Goal: Find specific fact: Find specific fact

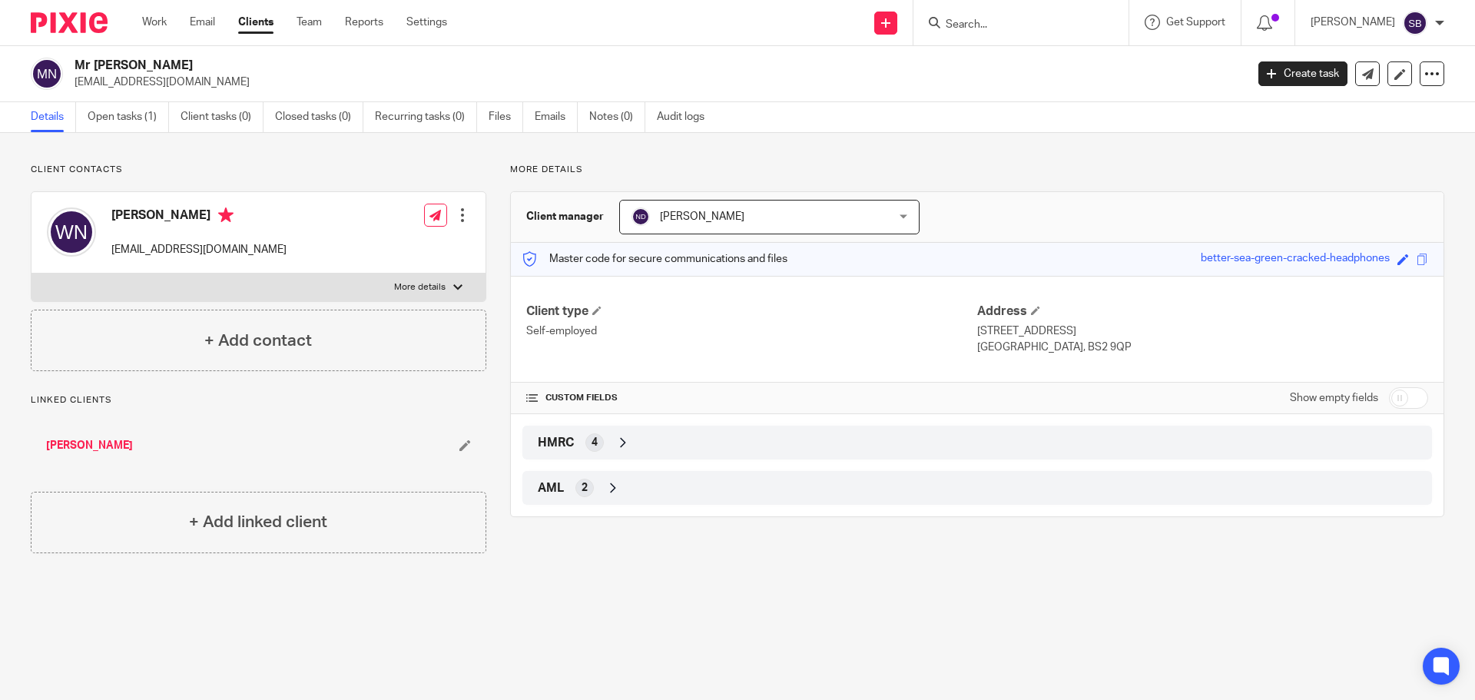
click at [1049, 24] on input "Search" at bounding box center [1013, 25] width 138 height 14
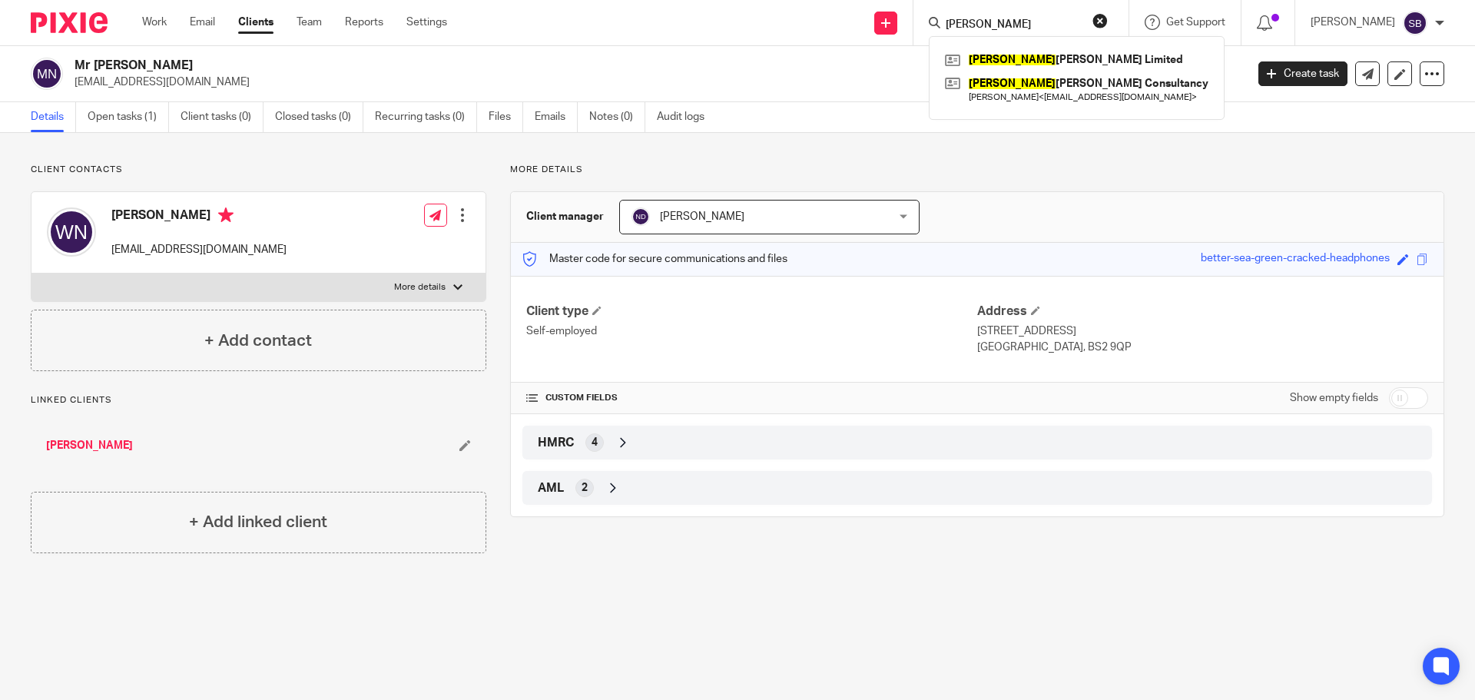
type input "[PERSON_NAME]"
click at [1062, 84] on link at bounding box center [1076, 89] width 271 height 35
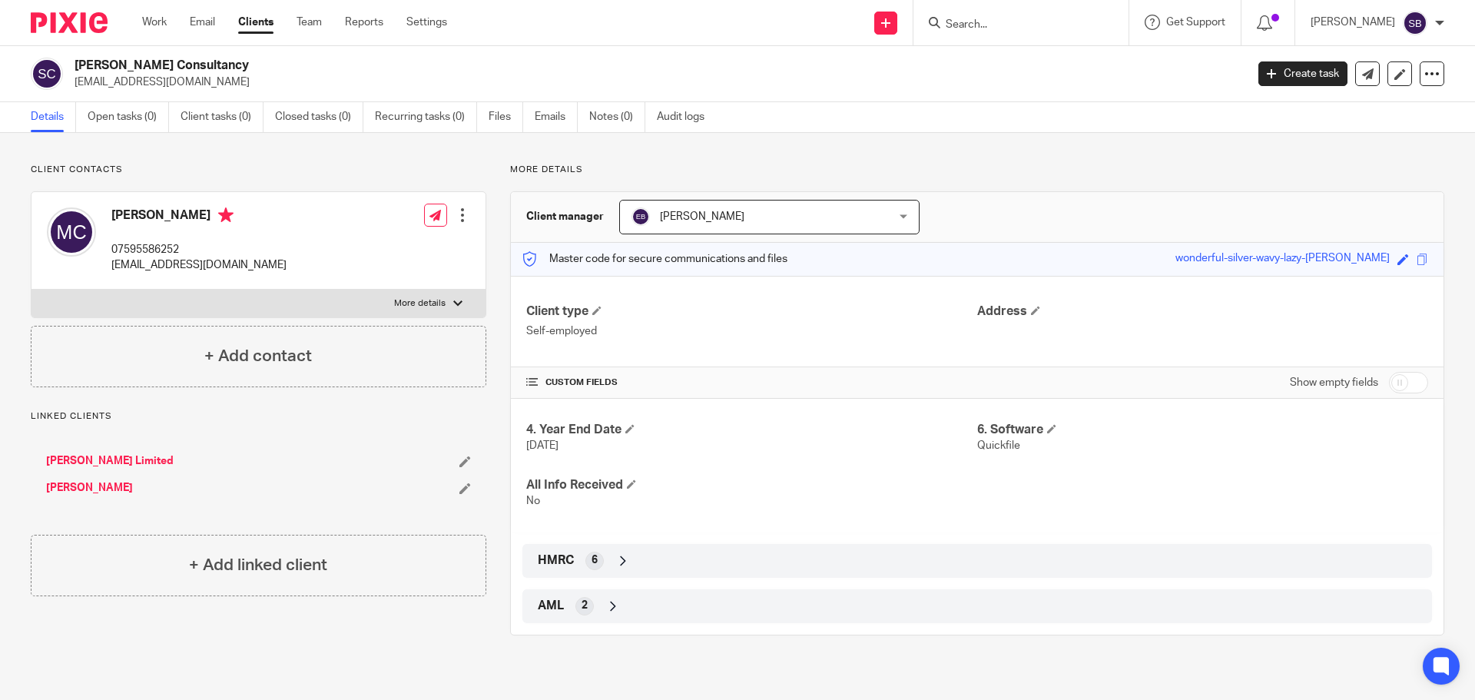
click at [1051, 31] on input "Search" at bounding box center [1013, 25] width 138 height 14
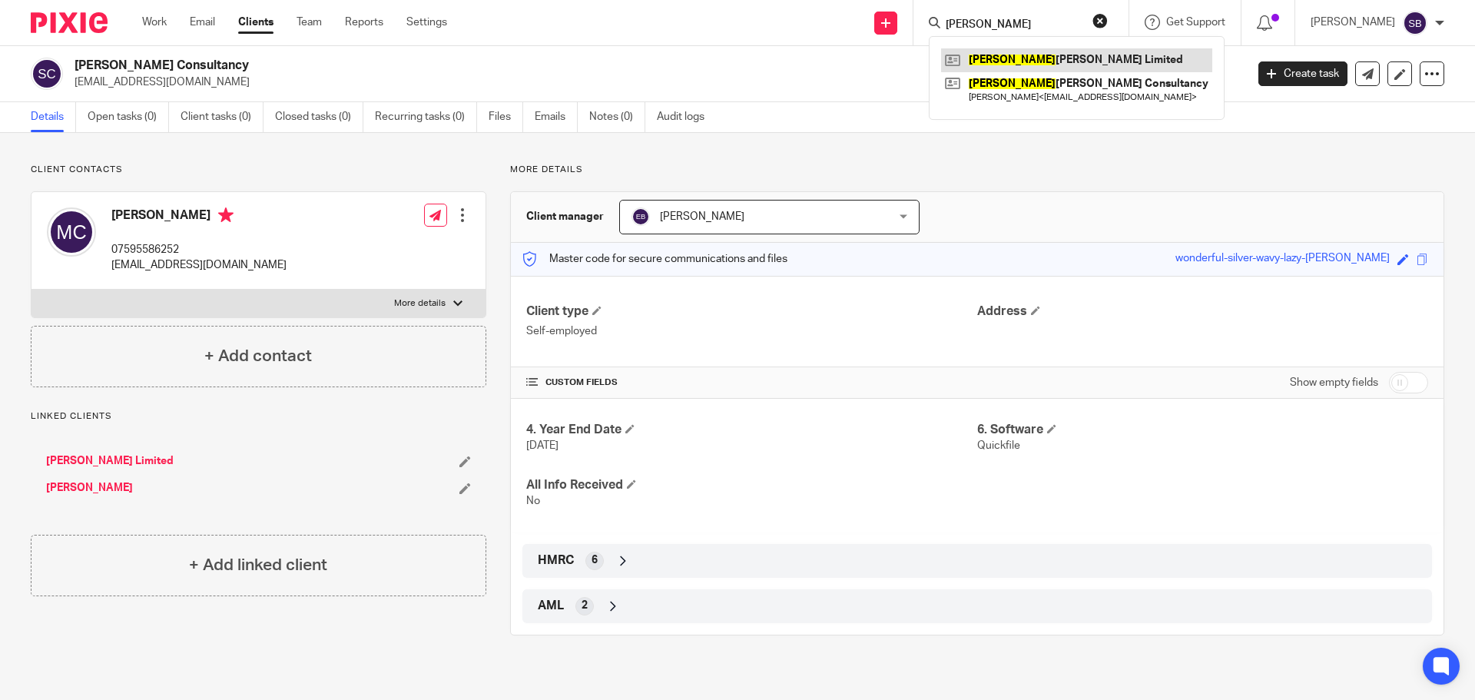
type input "[PERSON_NAME]"
click at [1041, 68] on link at bounding box center [1076, 59] width 271 height 23
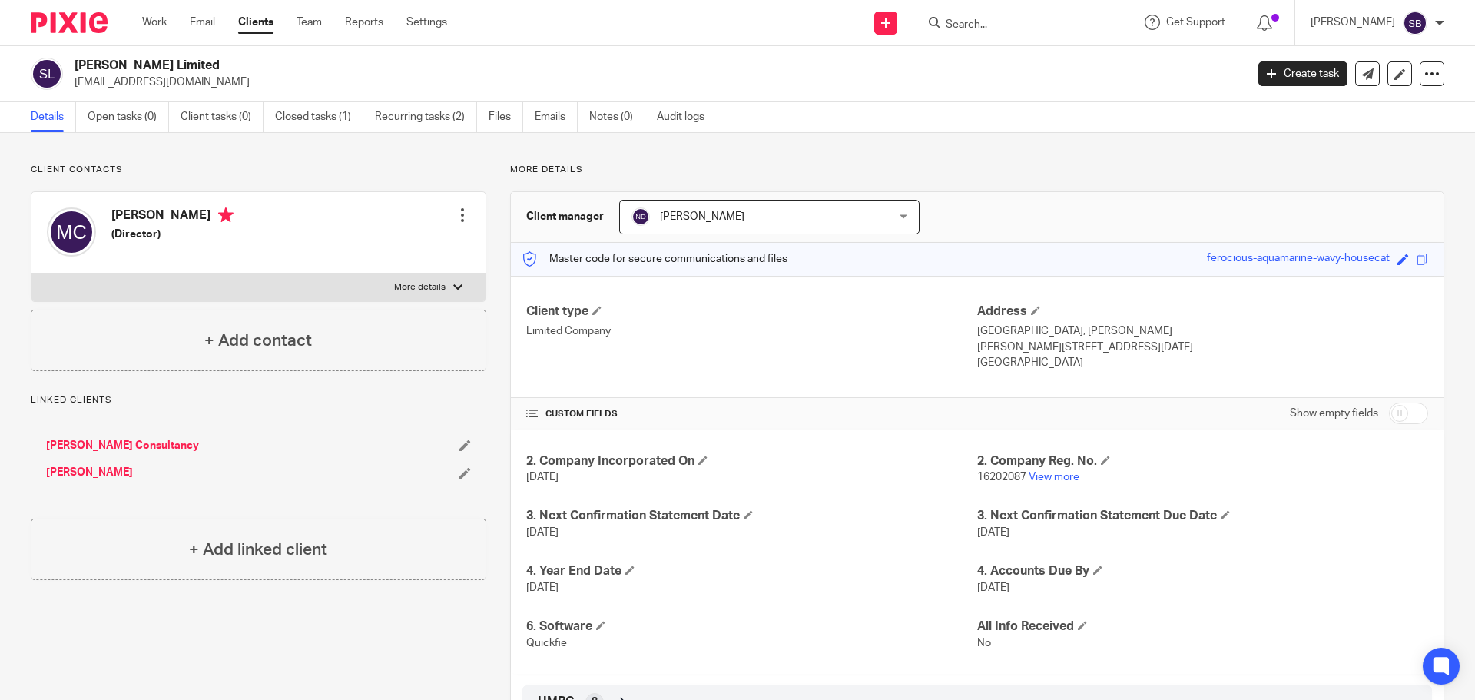
click at [1014, 25] on input "Search" at bounding box center [1013, 25] width 138 height 14
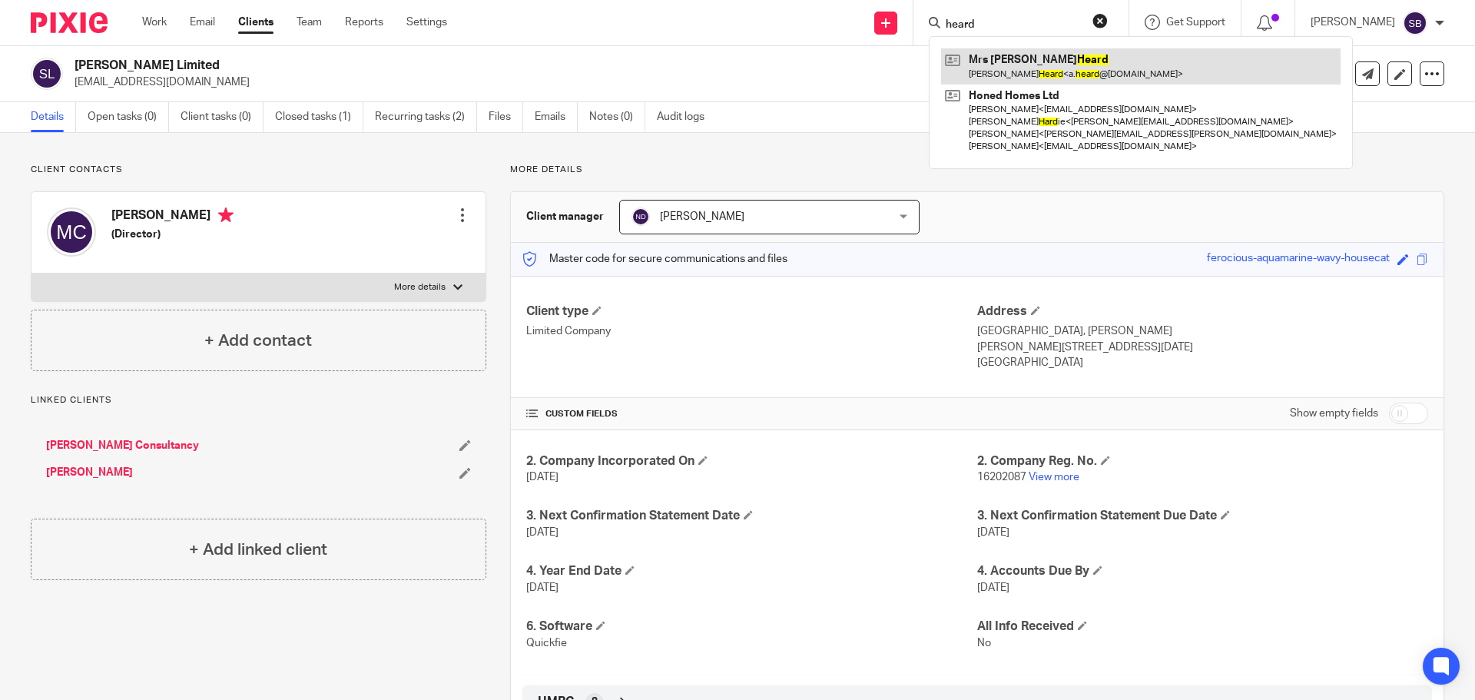
type input "heard"
click at [1031, 65] on link at bounding box center [1140, 65] width 399 height 35
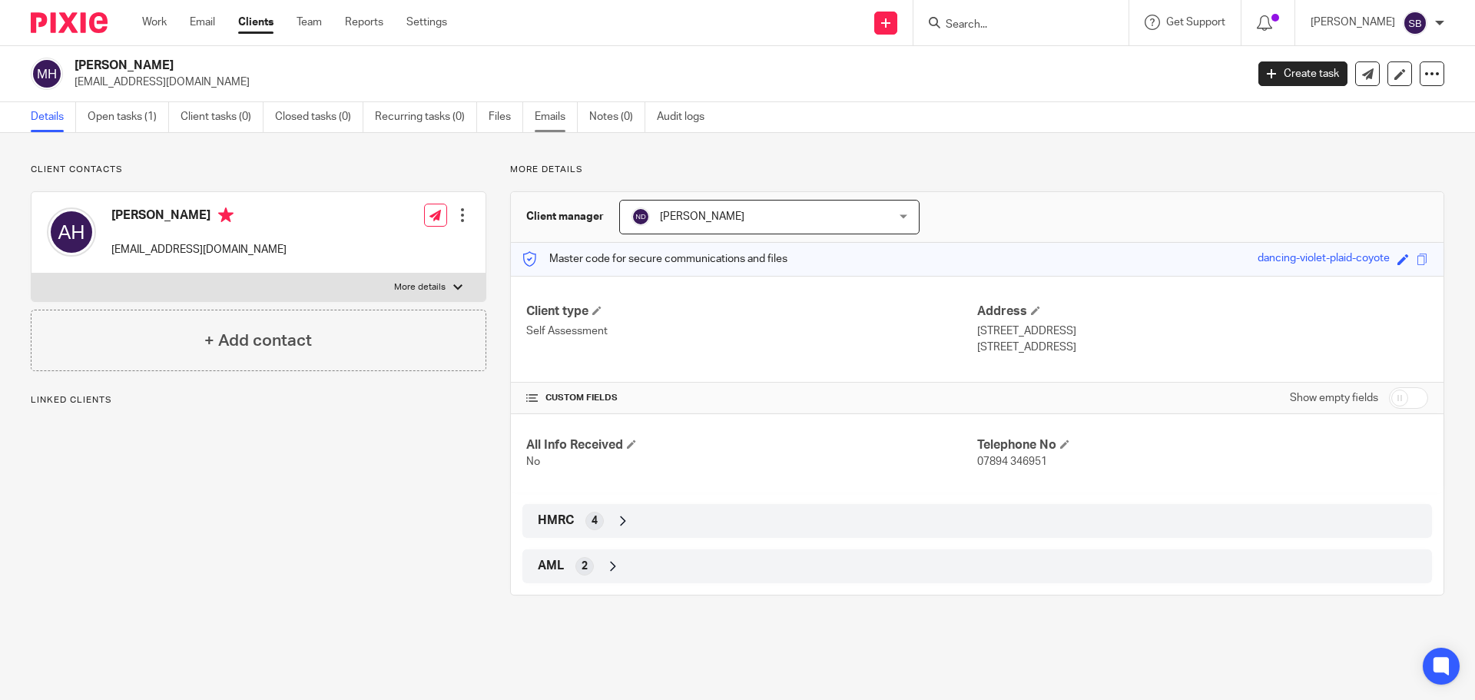
click at [567, 114] on link "Emails" at bounding box center [556, 117] width 43 height 30
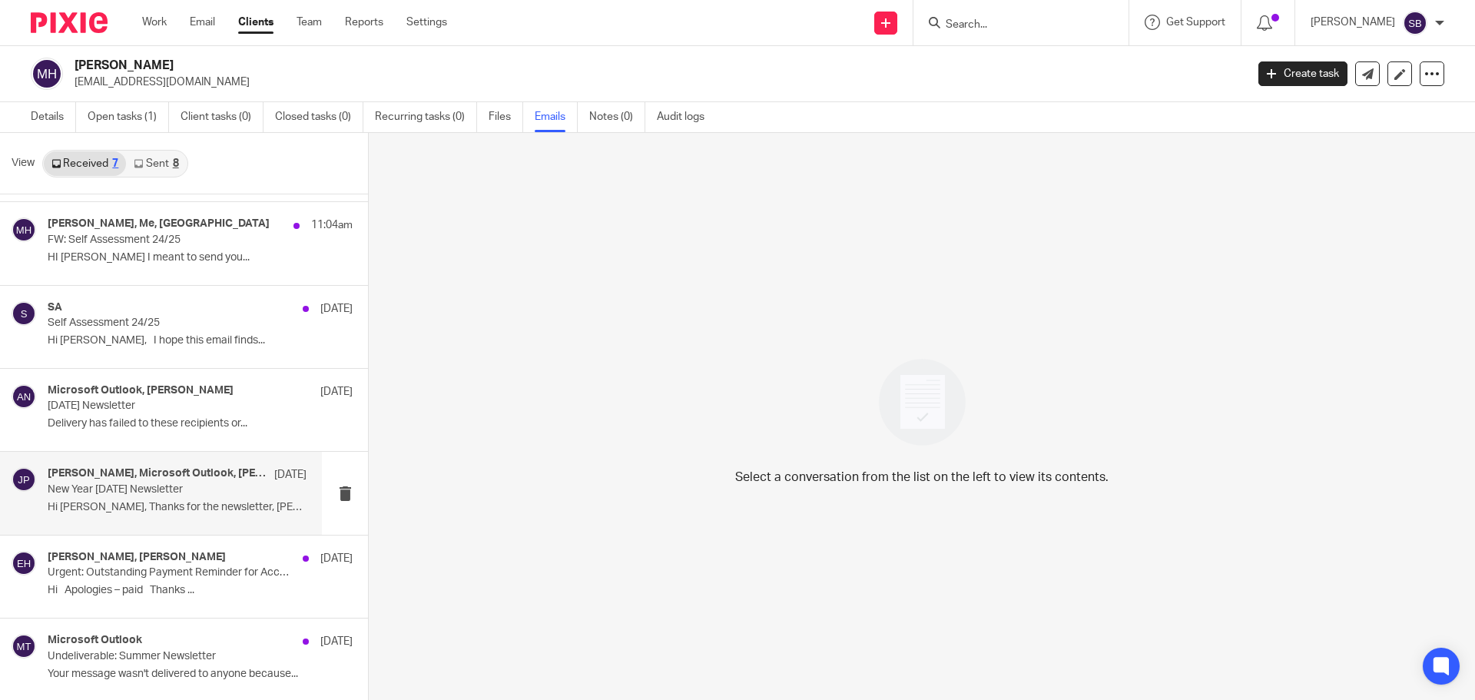
scroll to position [2, 0]
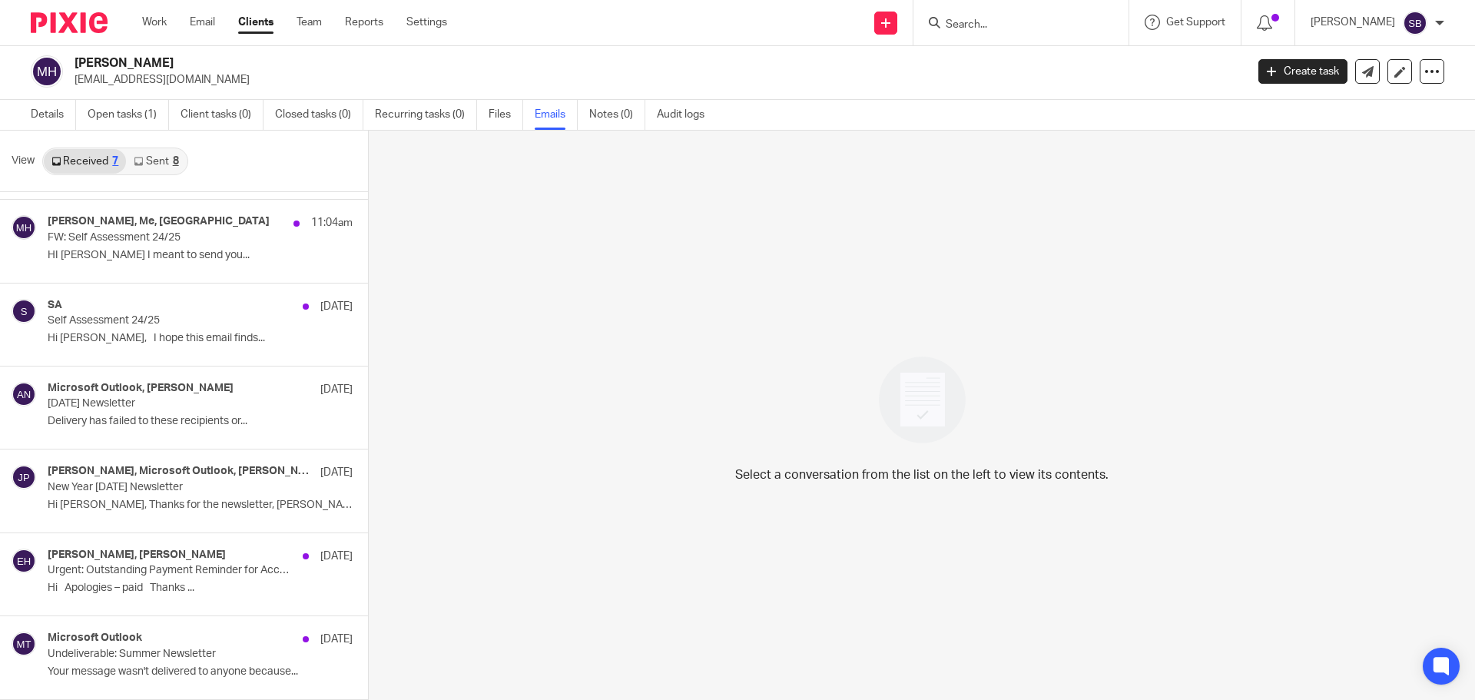
click at [162, 159] on link "Sent 8" at bounding box center [156, 161] width 60 height 25
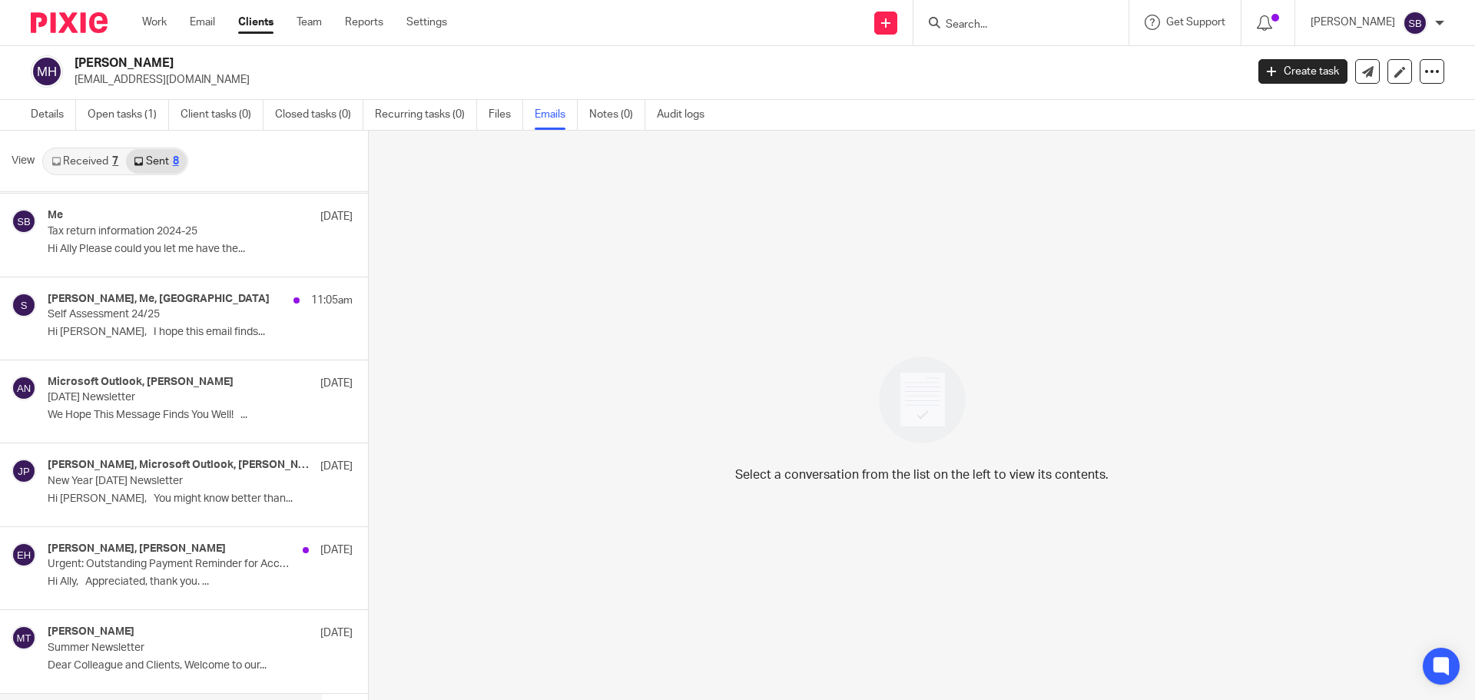
scroll to position [158, 0]
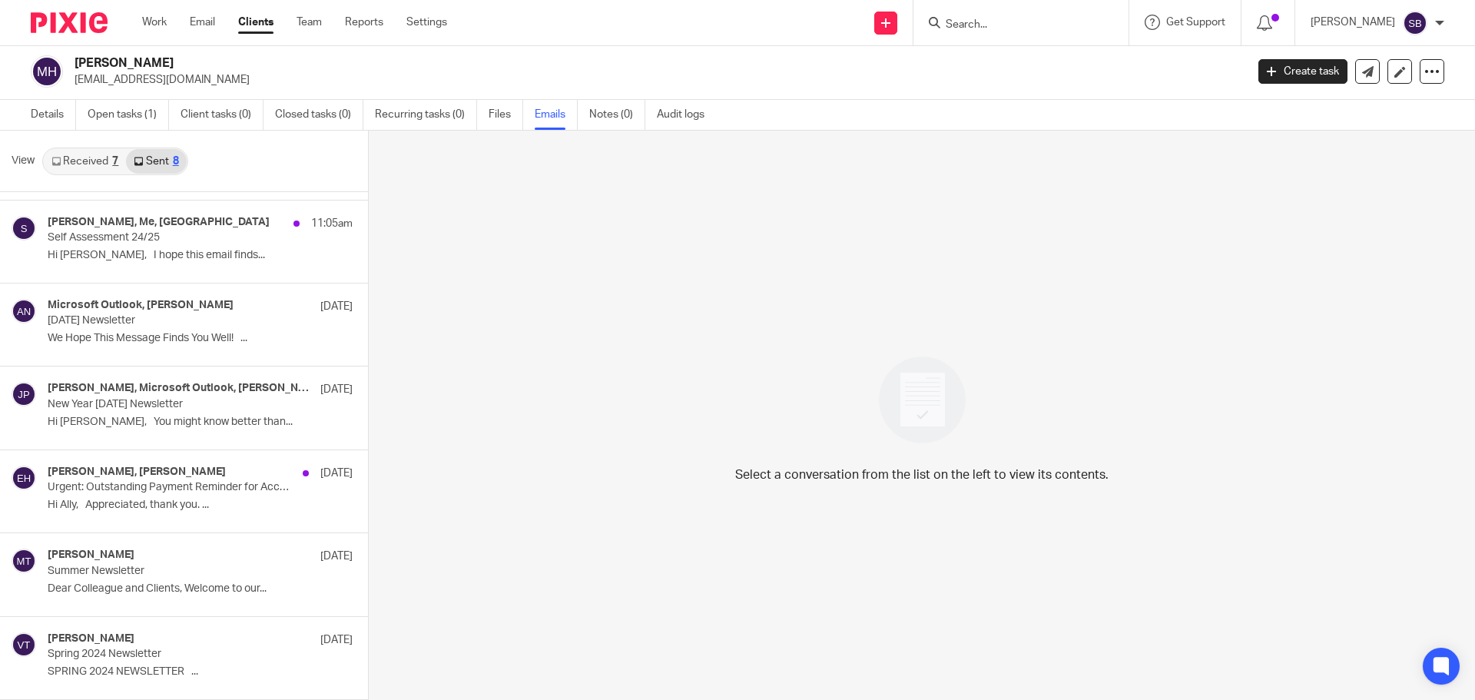
click at [108, 157] on link "Received 7" at bounding box center [85, 161] width 82 height 25
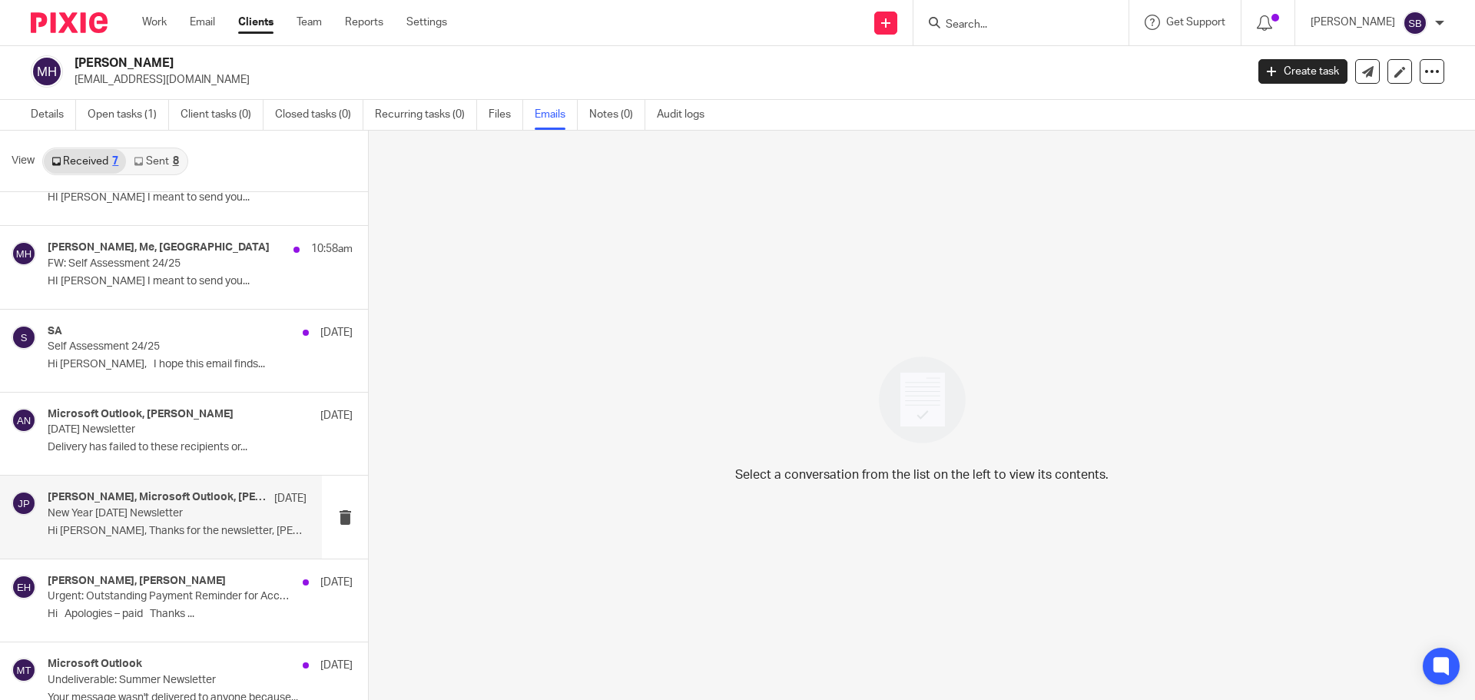
scroll to position [75, 0]
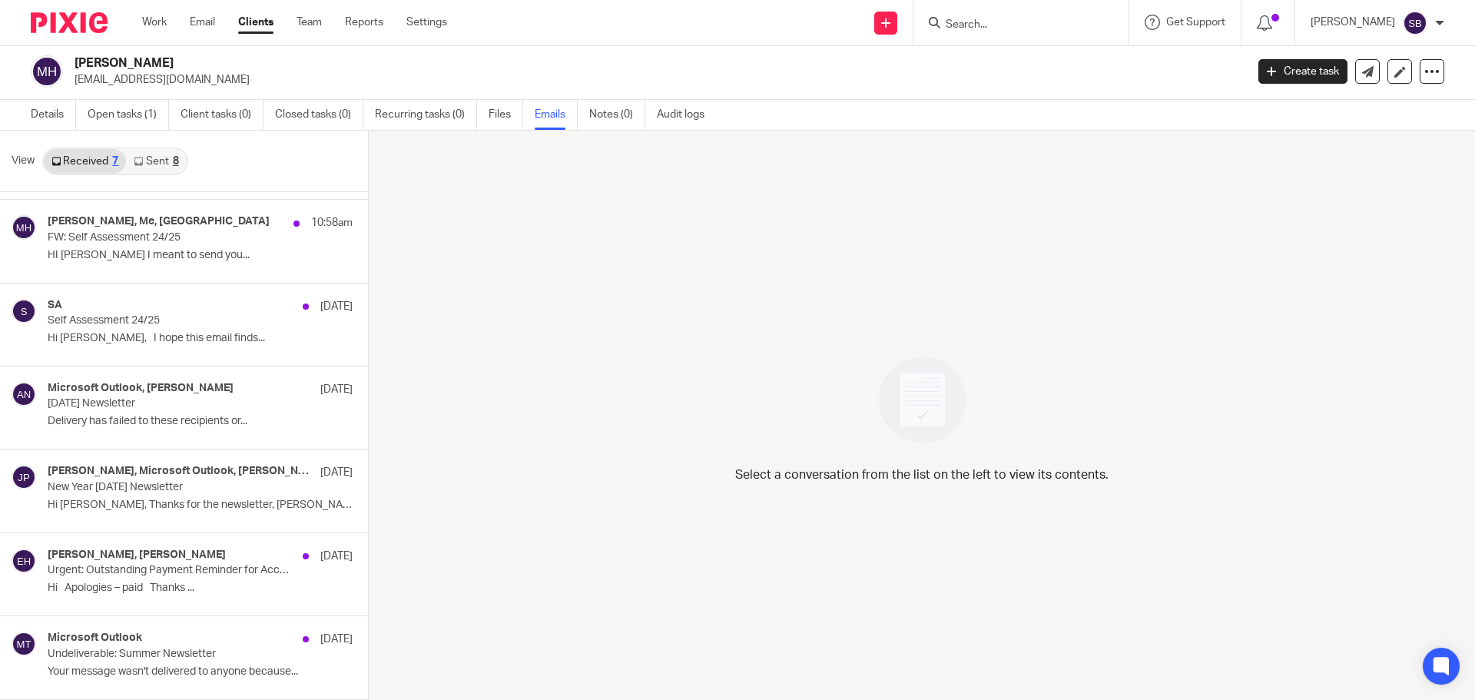
click at [997, 37] on div at bounding box center [1020, 22] width 215 height 45
click at [988, 22] on input "Search" at bounding box center [1013, 25] width 138 height 14
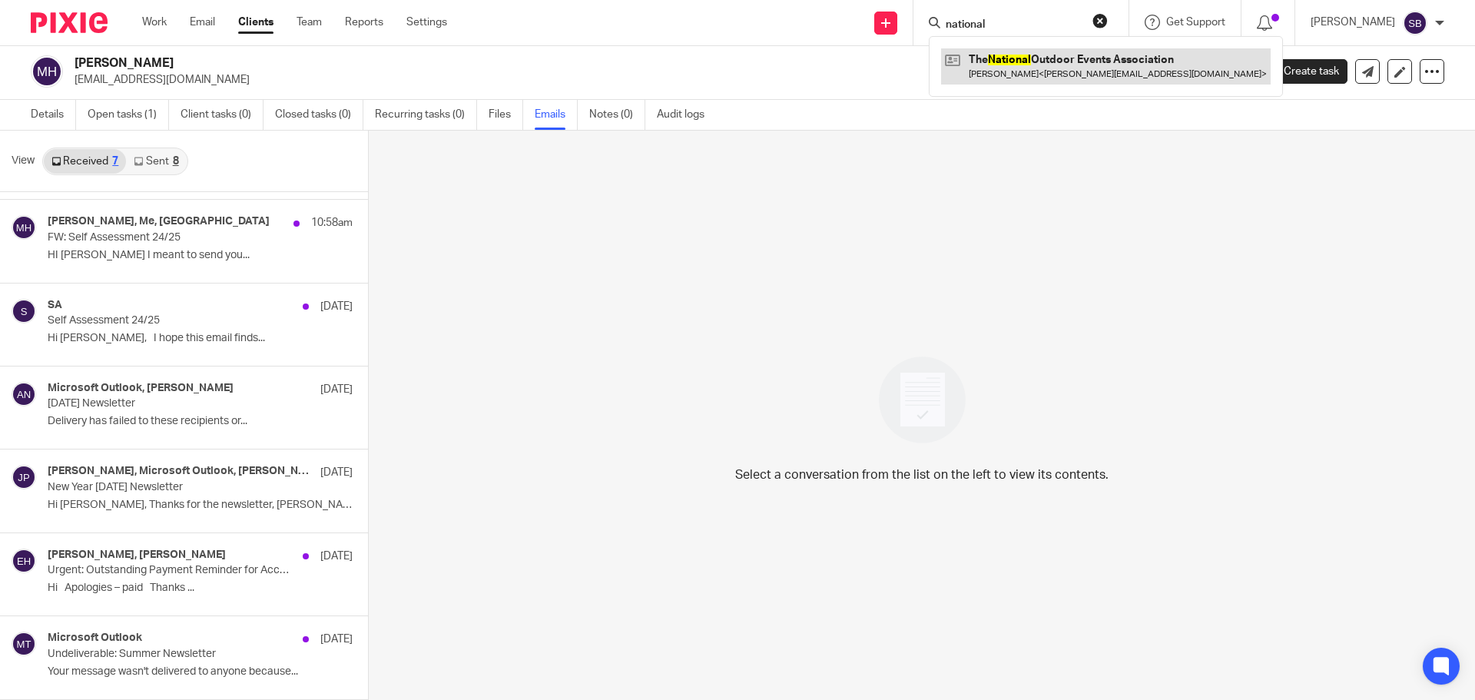
type input "national"
click at [1031, 63] on link at bounding box center [1105, 65] width 329 height 35
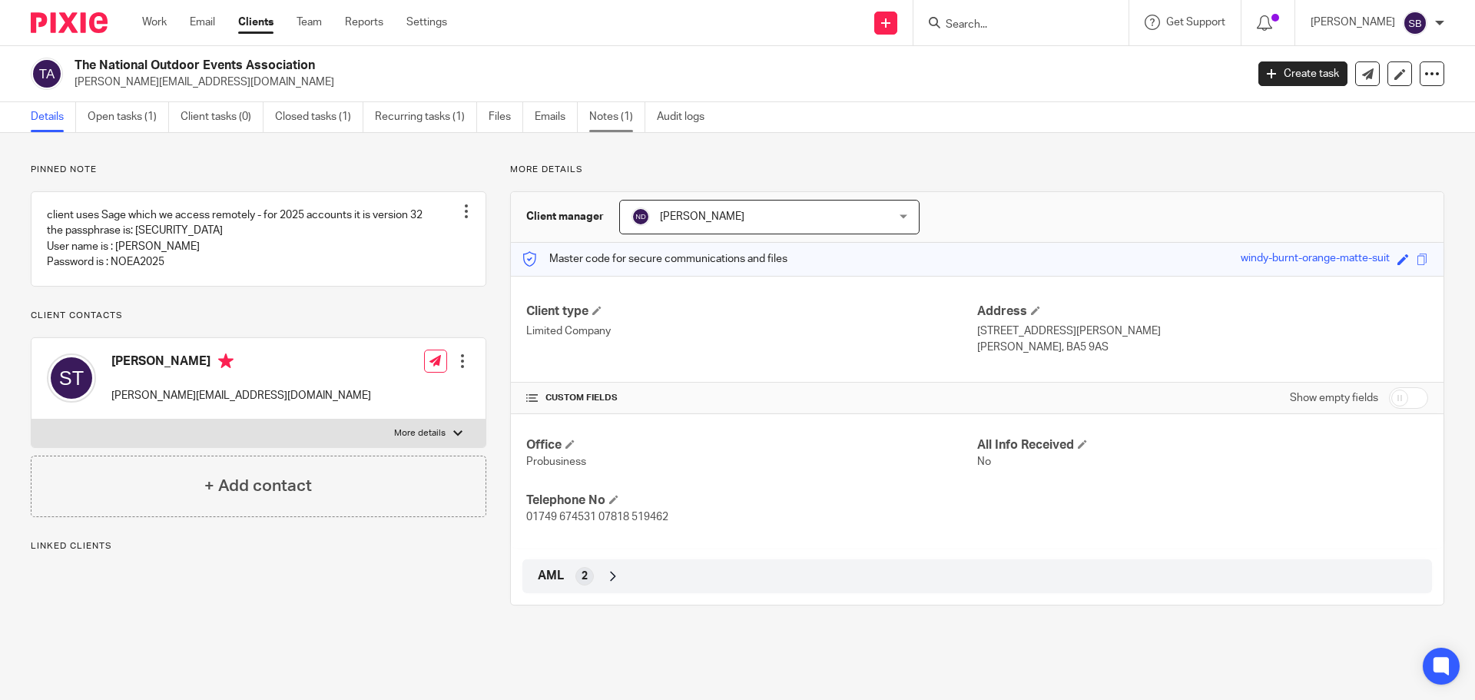
click at [619, 122] on link "Notes (1)" at bounding box center [617, 117] width 56 height 30
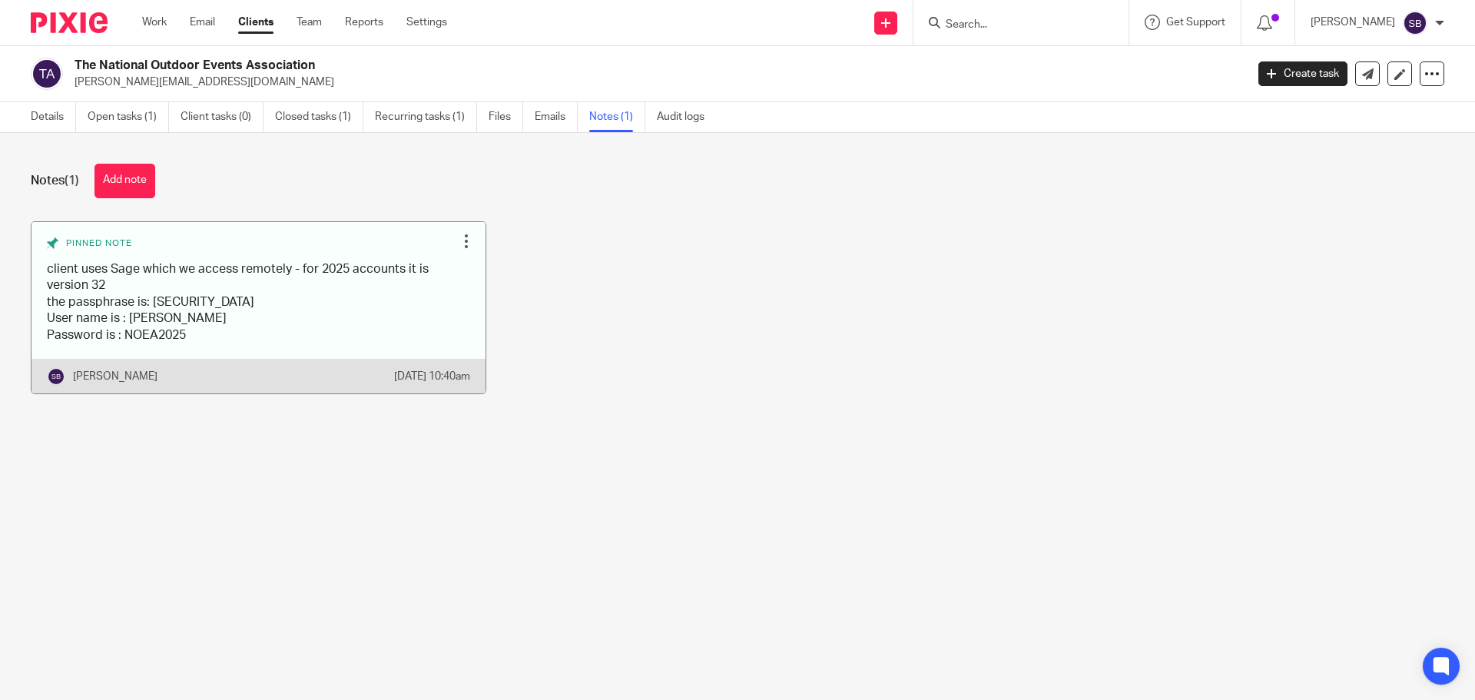
click at [149, 324] on link at bounding box center [258, 307] width 454 height 171
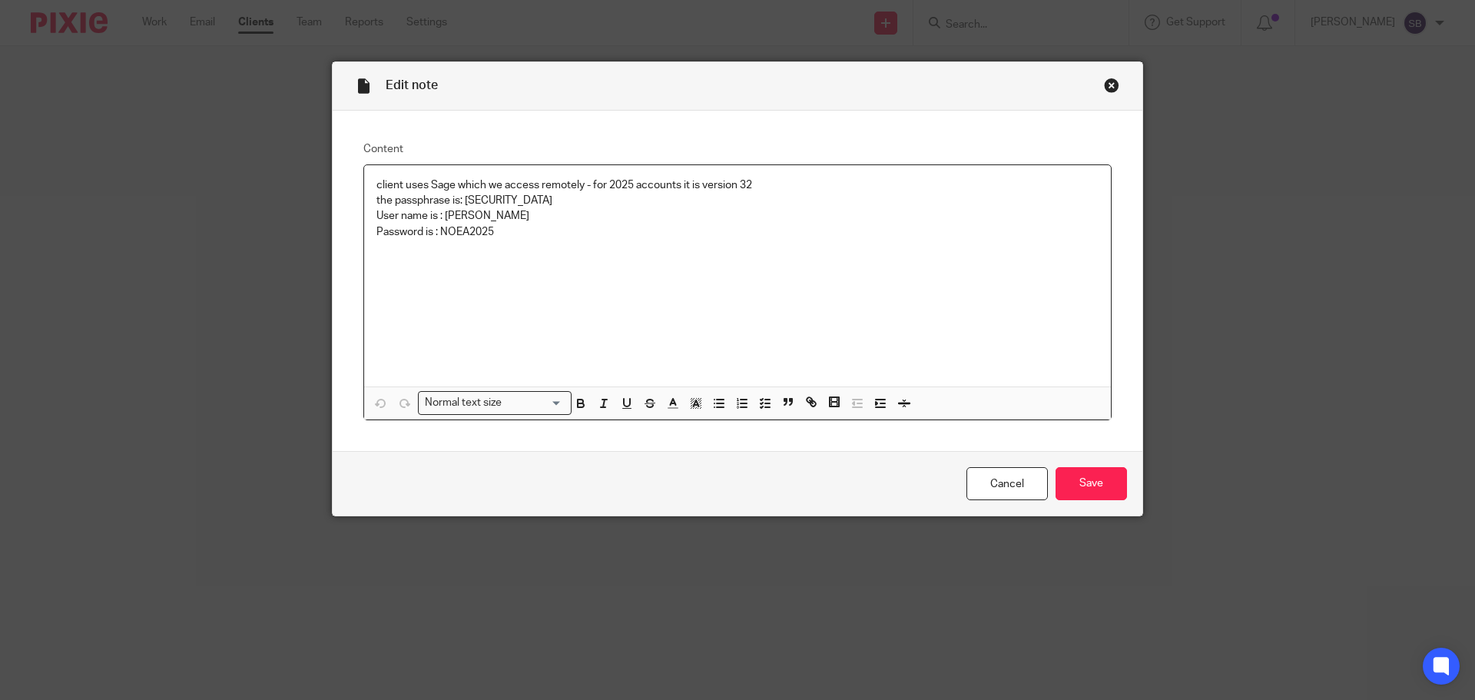
drag, startPoint x: 460, startPoint y: 200, endPoint x: 571, endPoint y: 202, distance: 111.4
click at [571, 202] on p "the passphrase is: Amydog1908Bellapig" at bounding box center [737, 200] width 722 height 15
copy p "Amydog1908Bellapig"
click at [1075, 475] on input "Save" at bounding box center [1090, 483] width 71 height 33
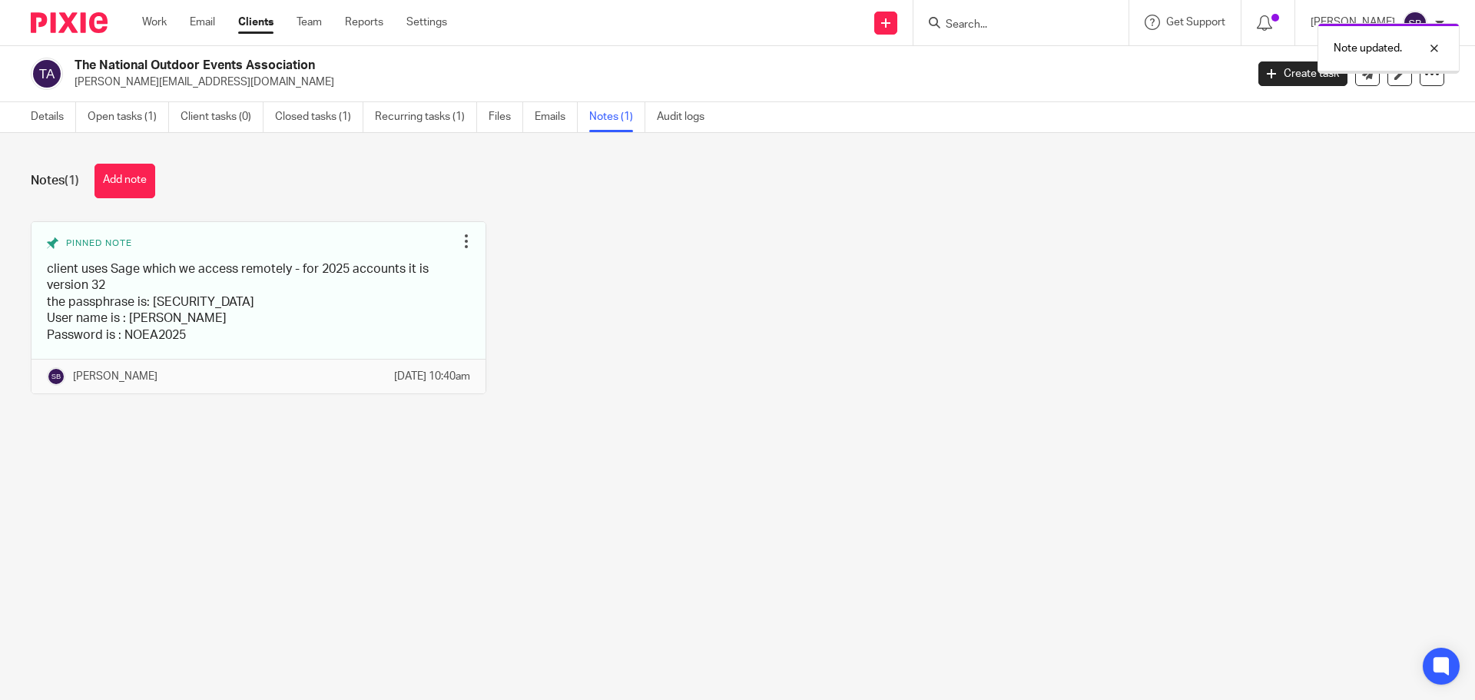
click at [1040, 32] on div "Note updated." at bounding box center [1098, 44] width 722 height 58
click at [982, 20] on div "Note updated." at bounding box center [1098, 44] width 722 height 58
click at [983, 22] on div "Note updated." at bounding box center [1098, 44] width 722 height 58
click at [985, 22] on div "Note updated." at bounding box center [1098, 44] width 722 height 58
click at [1031, 23] on div "Note updated." at bounding box center [1098, 44] width 722 height 58
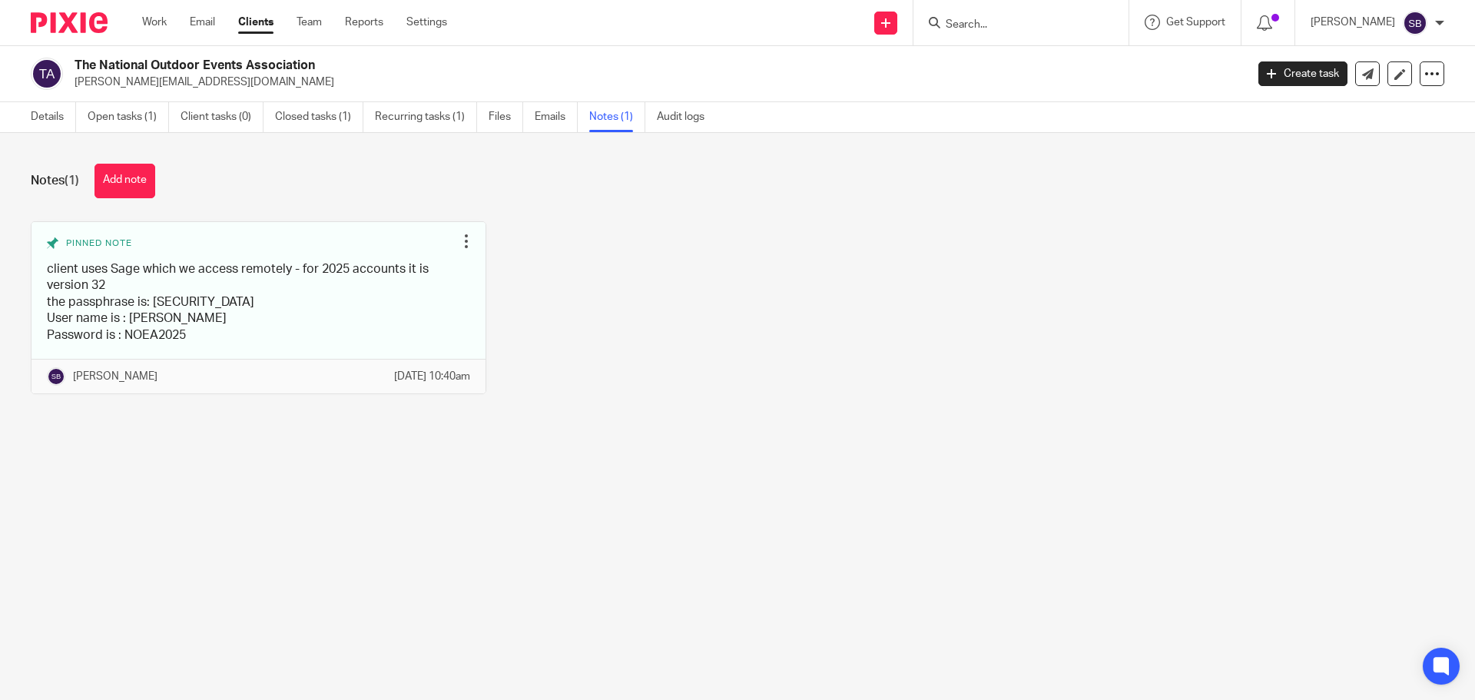
click at [1022, 23] on div "Note updated." at bounding box center [1098, 44] width 722 height 58
click at [1022, 23] on input "Search" at bounding box center [1013, 25] width 138 height 14
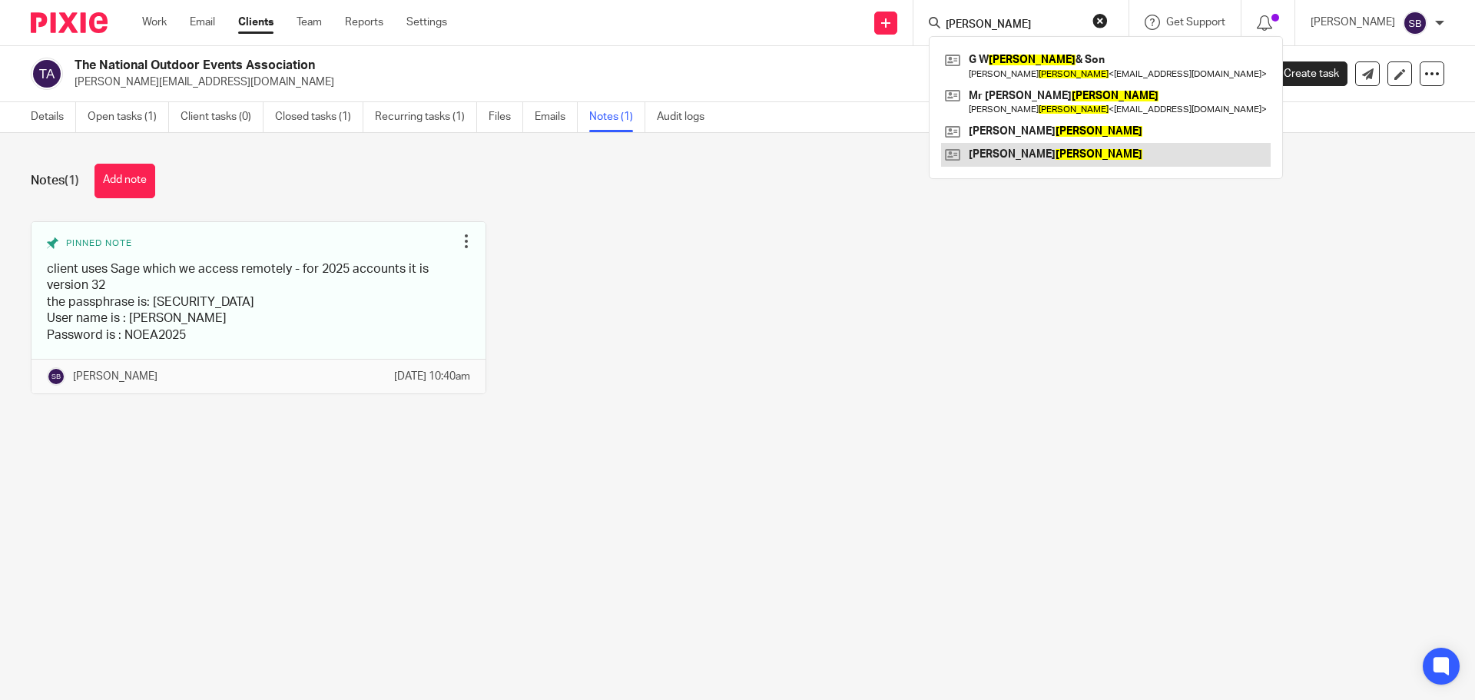
type input "godfrey"
click at [1081, 155] on link at bounding box center [1105, 154] width 329 height 23
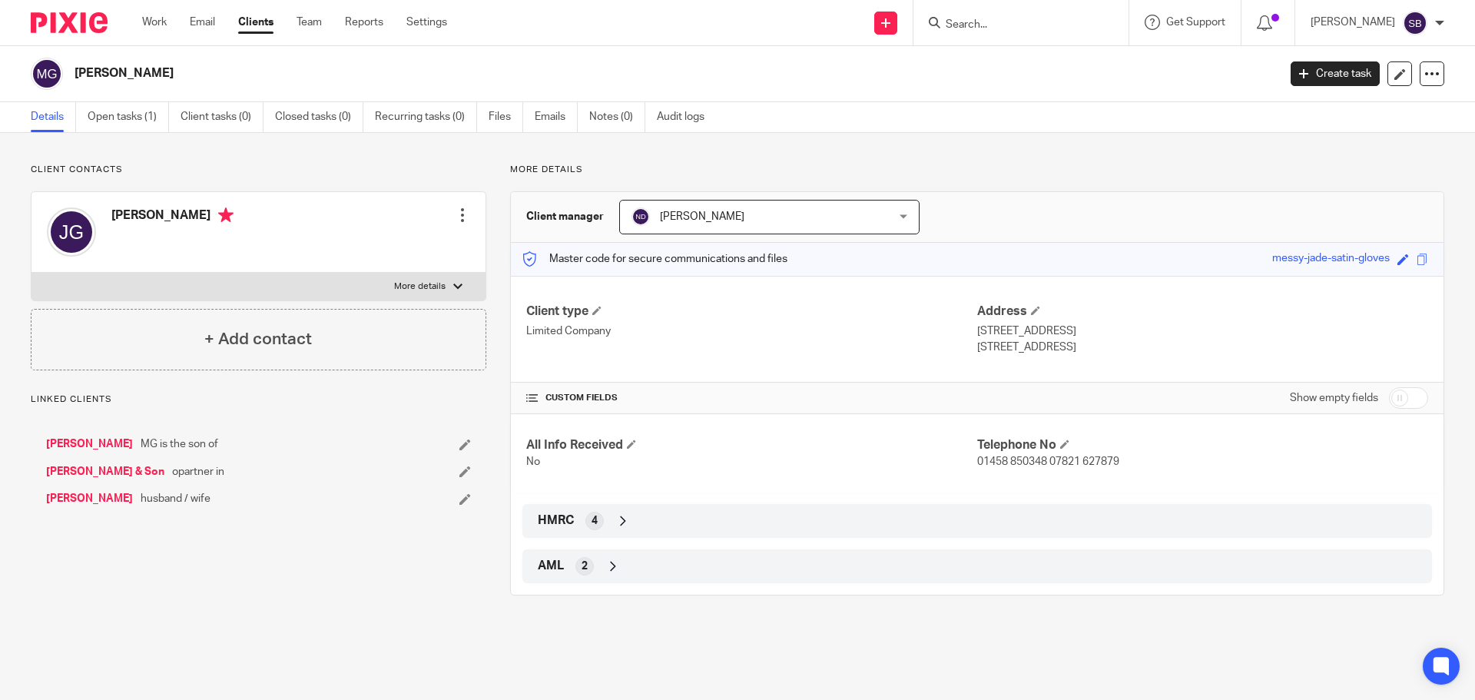
click at [89, 472] on link "[PERSON_NAME] & Son" at bounding box center [105, 471] width 118 height 15
